Goal: Task Accomplishment & Management: Manage account settings

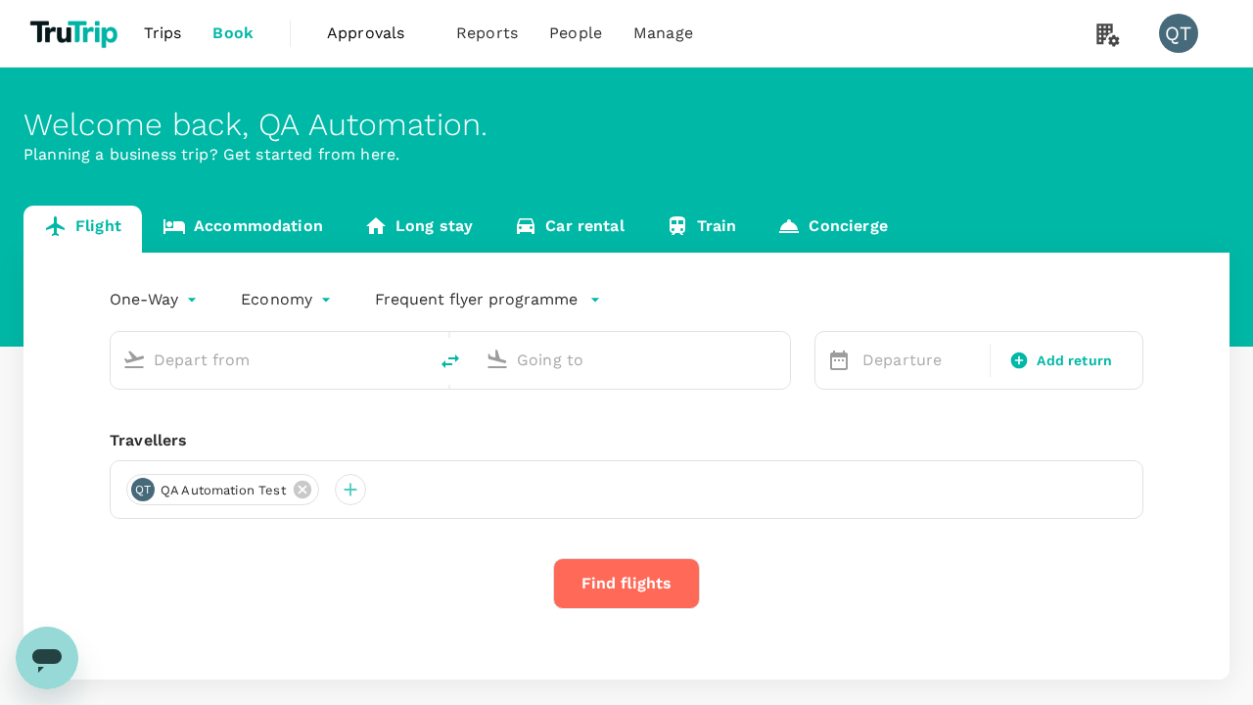
type input "economy-premium-economy"
type input "Singapore Changi (SIN)"
type input "Hong Kong Intl (HKG)"
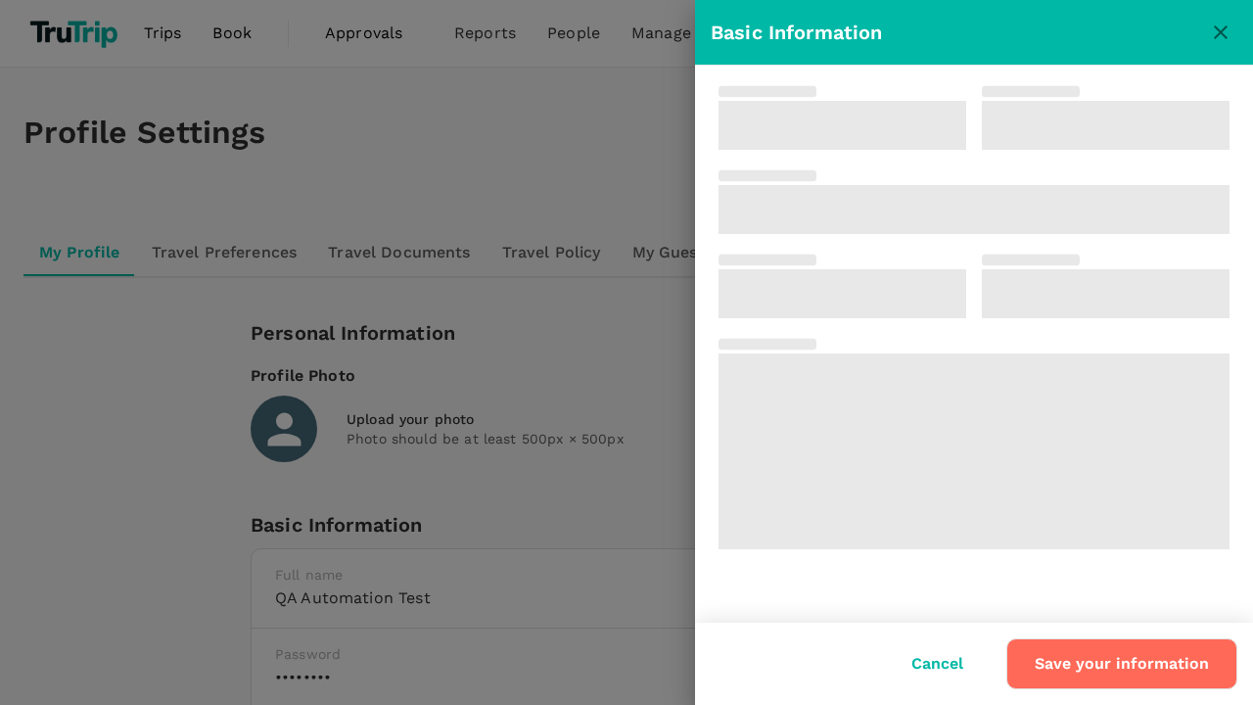
type input "QA Automation"
type input "Test"
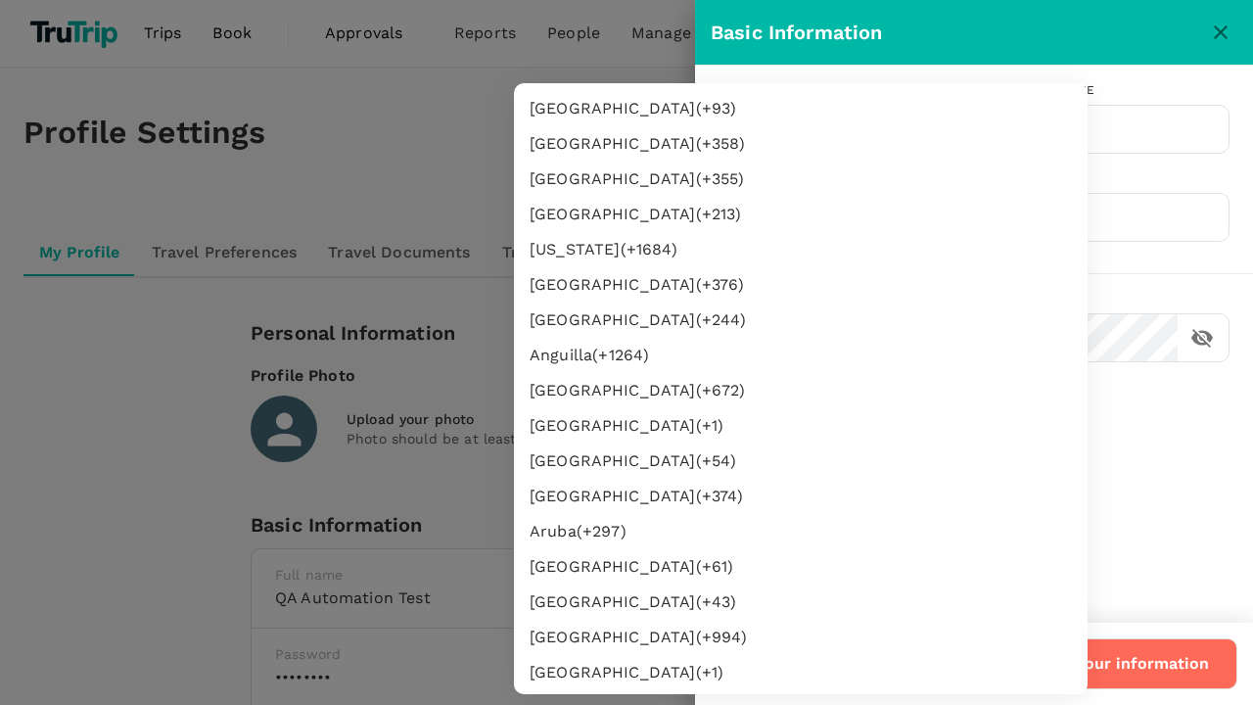
type input "62"
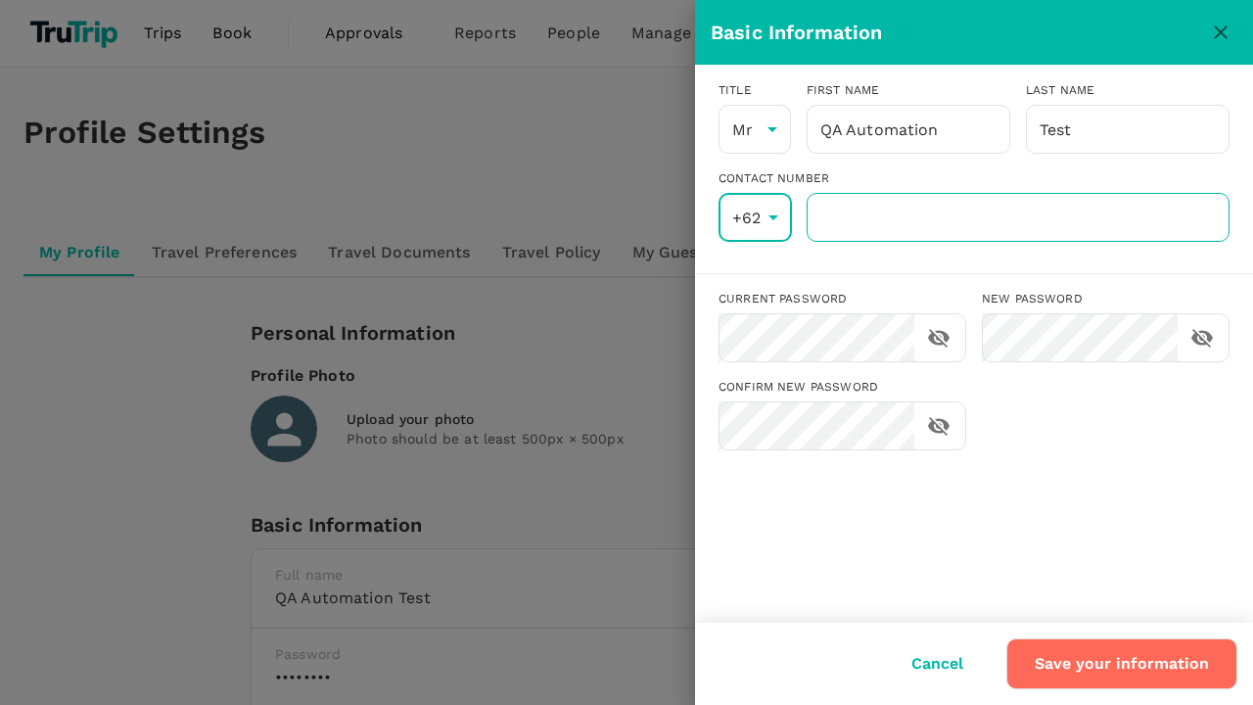
click at [1017, 217] on input "number" at bounding box center [1018, 217] width 423 height 49
type input "8888888888"
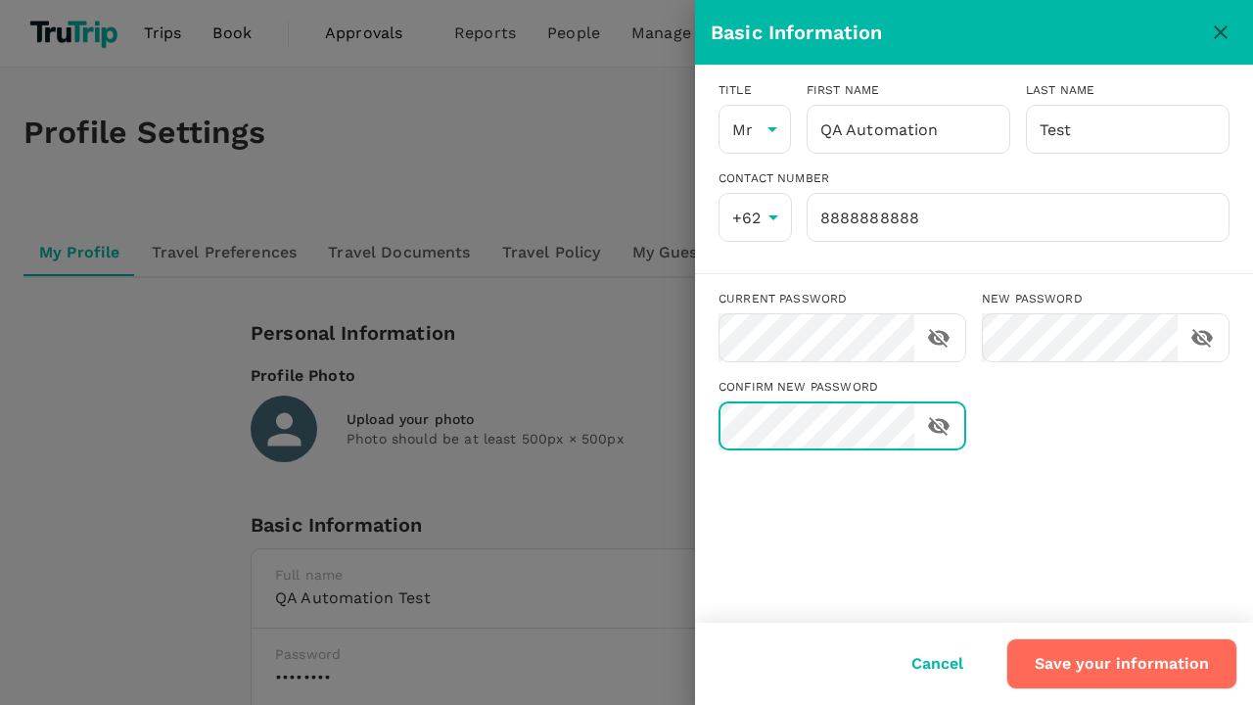
click at [1124, 664] on button "Save your information" at bounding box center [1122, 663] width 231 height 51
